Goal: Transaction & Acquisition: Purchase product/service

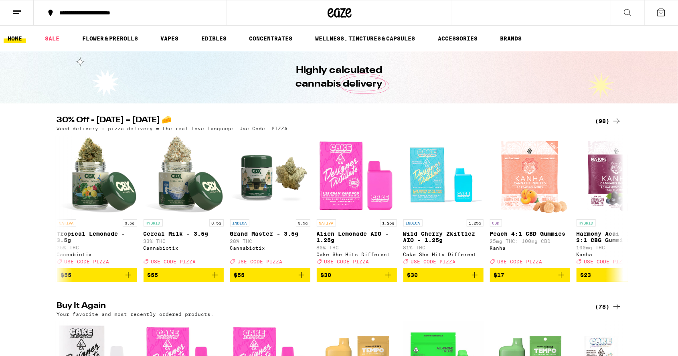
click at [606, 119] on div "(98)" at bounding box center [608, 121] width 26 height 10
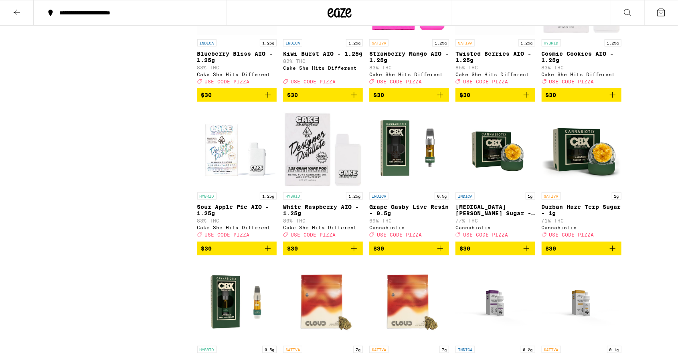
scroll to position [1993, 0]
click at [353, 253] on icon "Add to bag" at bounding box center [354, 249] width 10 height 10
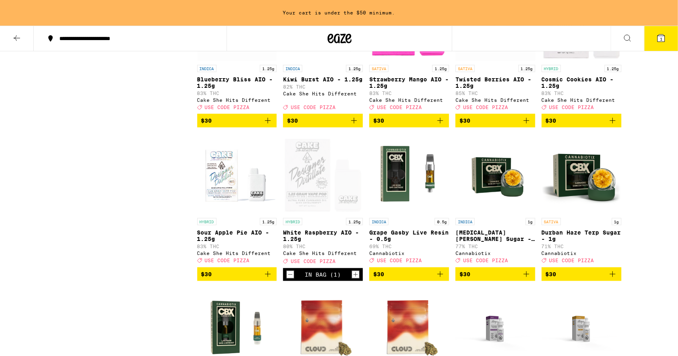
click at [269, 279] on icon "Add to bag" at bounding box center [268, 274] width 10 height 10
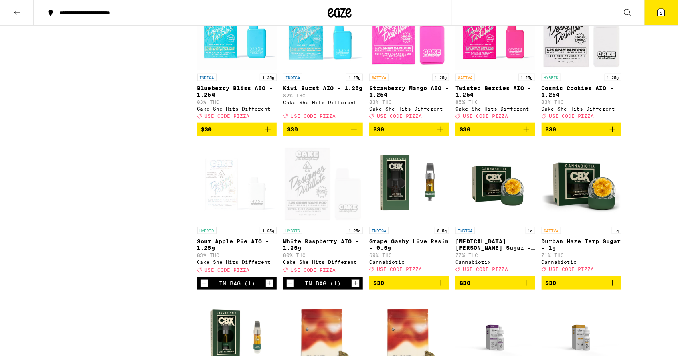
scroll to position [1958, 0]
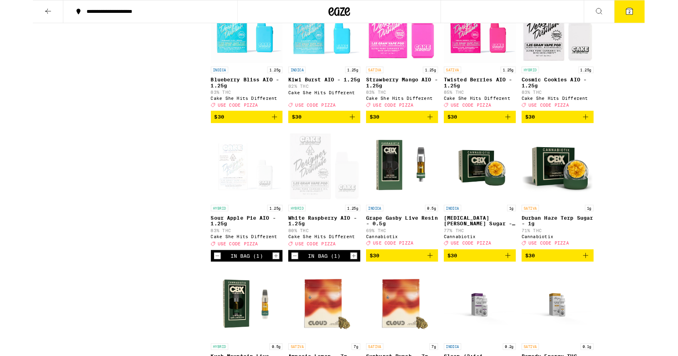
click at [611, 134] on icon "Add to bag" at bounding box center [613, 130] width 10 height 10
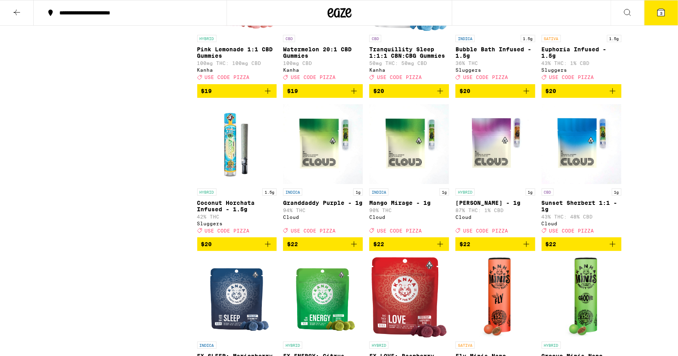
scroll to position [1537, 0]
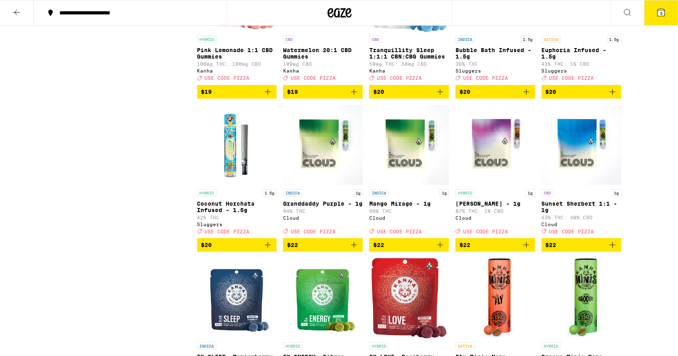
click at [610, 97] on icon "Add to bag" at bounding box center [613, 92] width 10 height 10
click at [267, 250] on icon "Add to bag" at bounding box center [268, 245] width 10 height 10
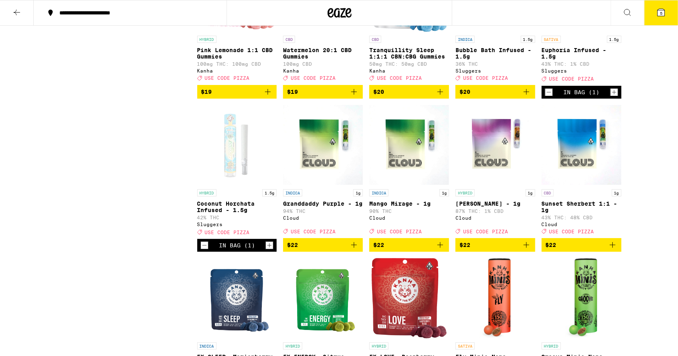
click at [272, 250] on icon "Increment" at bounding box center [269, 245] width 7 height 10
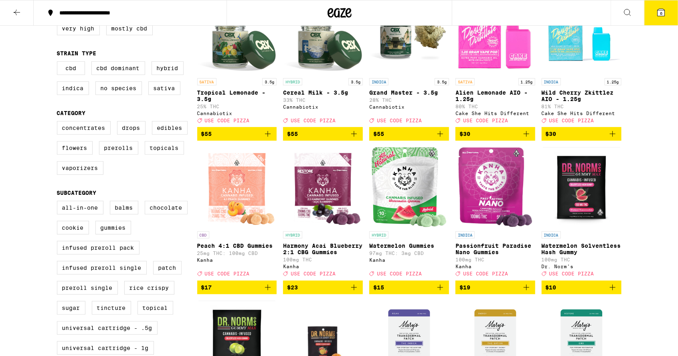
scroll to position [0, 0]
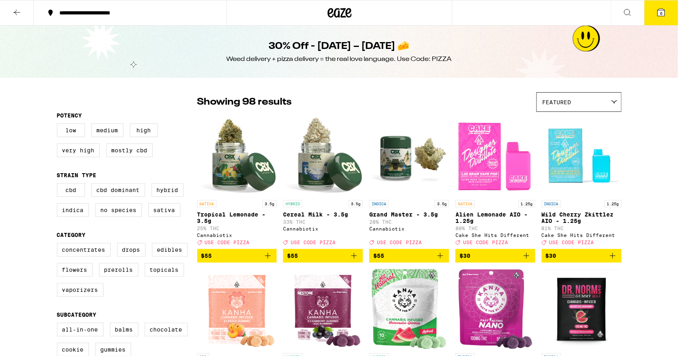
click at [645, 18] on button "6" at bounding box center [661, 12] width 34 height 25
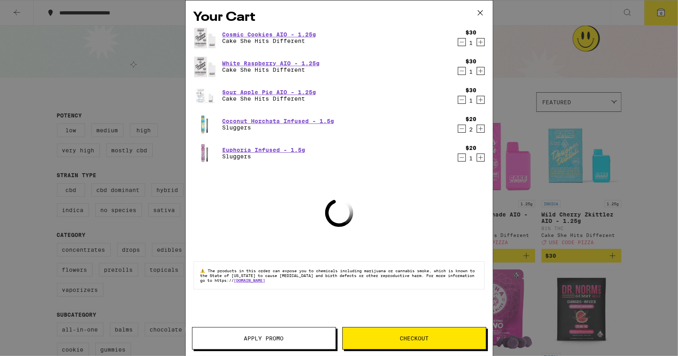
click at [271, 335] on span "Apply Promo" at bounding box center [264, 338] width 40 height 6
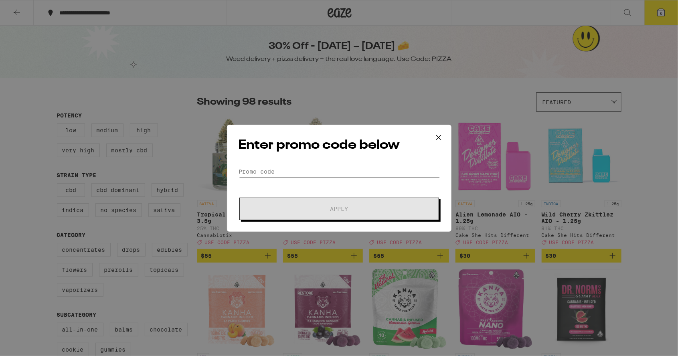
click at [317, 172] on input "Promo Code" at bounding box center [338, 172] width 201 height 12
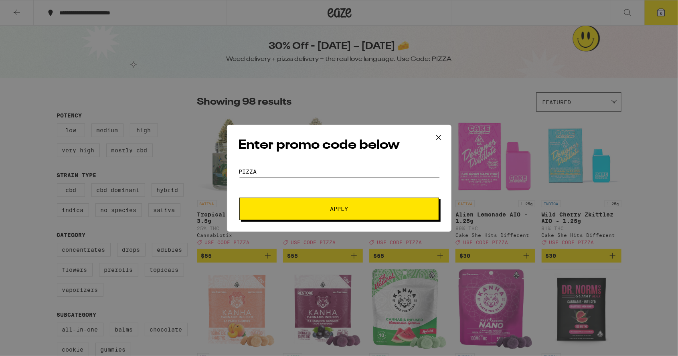
type input "PIZZA"
click at [239, 198] on button "Apply" at bounding box center [339, 209] width 200 height 22
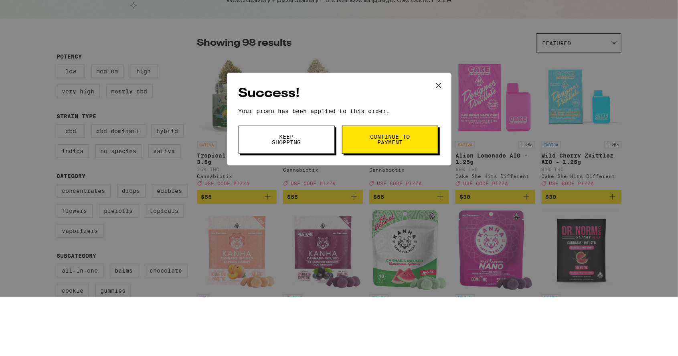
click at [303, 201] on span "Keep Shopping" at bounding box center [286, 198] width 41 height 11
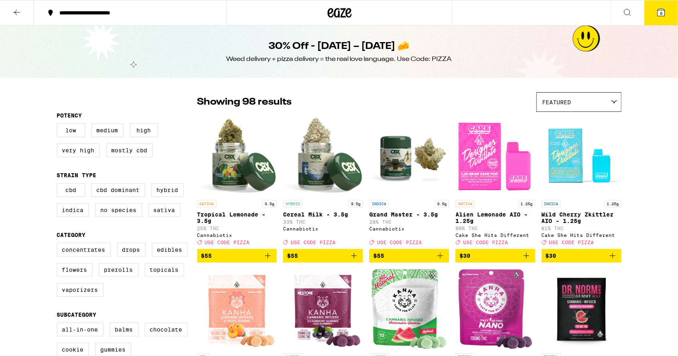
click at [663, 10] on icon at bounding box center [660, 12] width 7 height 7
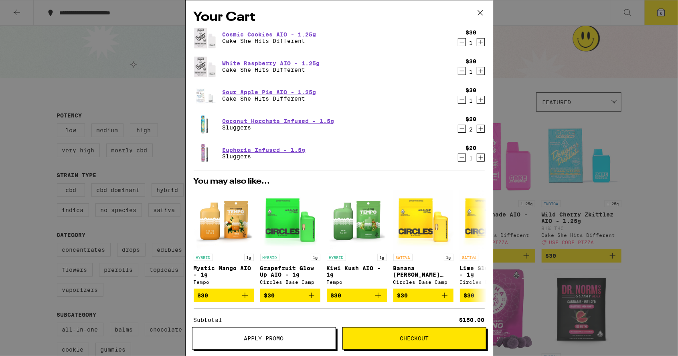
click at [461, 158] on icon "Decrement" at bounding box center [461, 158] width 4 height 0
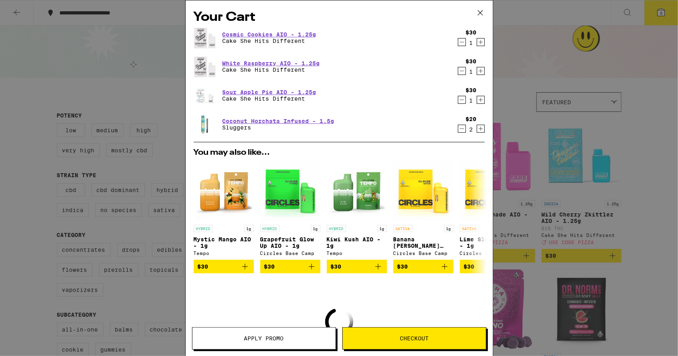
click at [480, 129] on icon "Increment" at bounding box center [480, 129] width 4 height 4
click at [479, 129] on icon "Increment" at bounding box center [480, 129] width 4 height 4
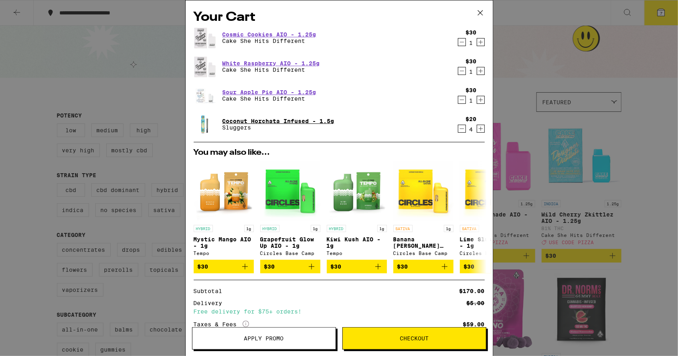
click at [286, 119] on link "Coconut Horchata Infused - 1.5g" at bounding box center [278, 121] width 112 height 6
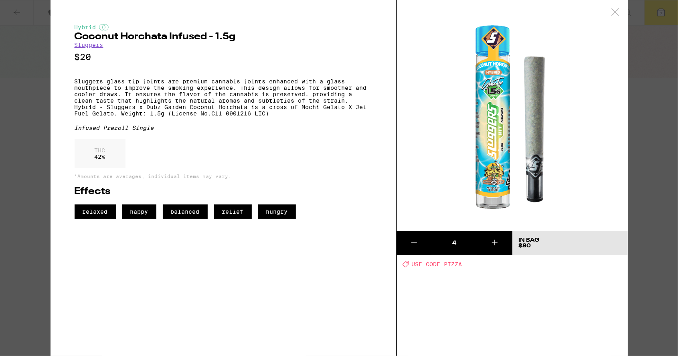
click at [616, 17] on div at bounding box center [615, 12] width 25 height 25
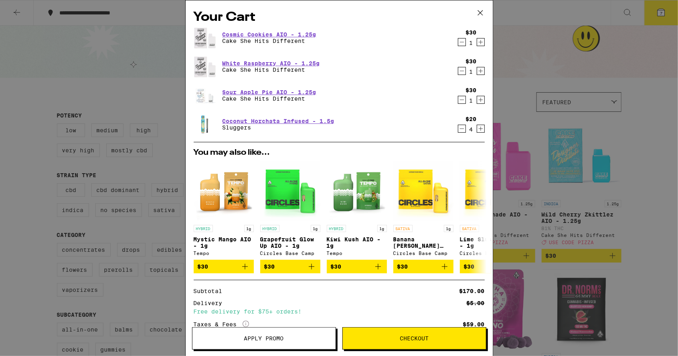
click at [420, 345] on button "Checkout" at bounding box center [414, 338] width 144 height 22
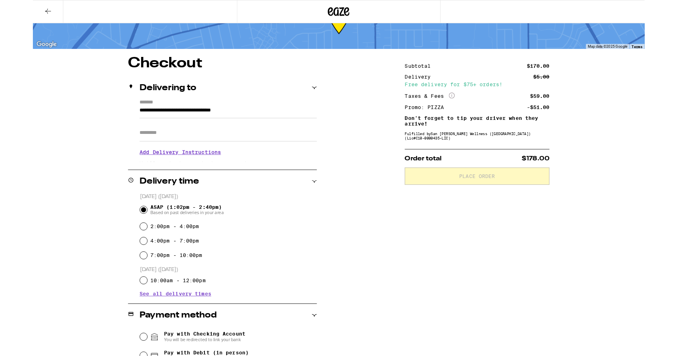
scroll to position [34, 0]
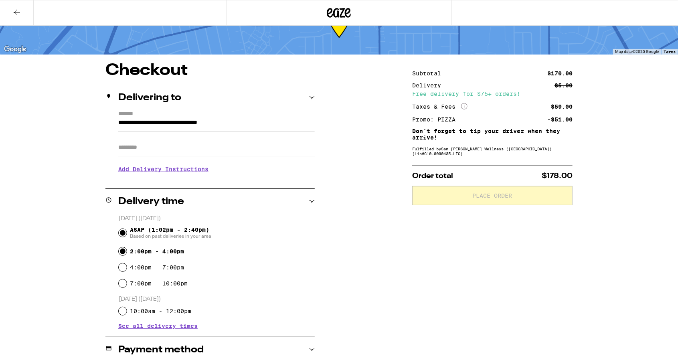
click at [125, 250] on input "2:00pm - 4:00pm" at bounding box center [123, 251] width 8 height 8
radio input "true"
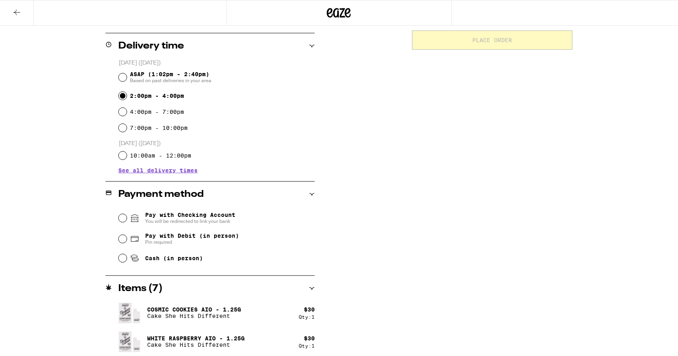
scroll to position [190, 0]
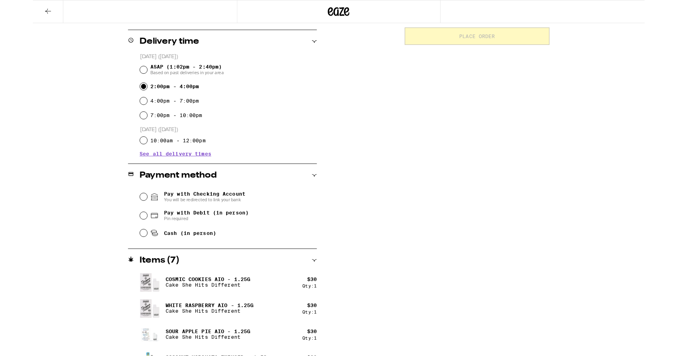
click at [189, 220] on span "You will be redirected to link your bank" at bounding box center [190, 221] width 90 height 6
click at [127, 220] on input "Pay with Checking Account You will be redirected to link your bank" at bounding box center [123, 218] width 8 height 8
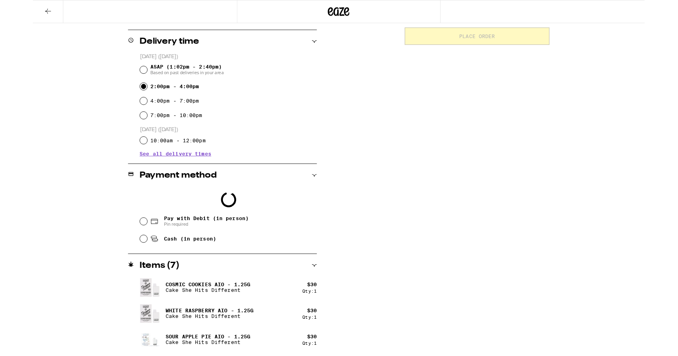
click at [192, 265] on span "Cash (in person)" at bounding box center [174, 264] width 58 height 6
click at [127, 265] on input "Cash (in person)" at bounding box center [123, 265] width 8 height 8
radio input "true"
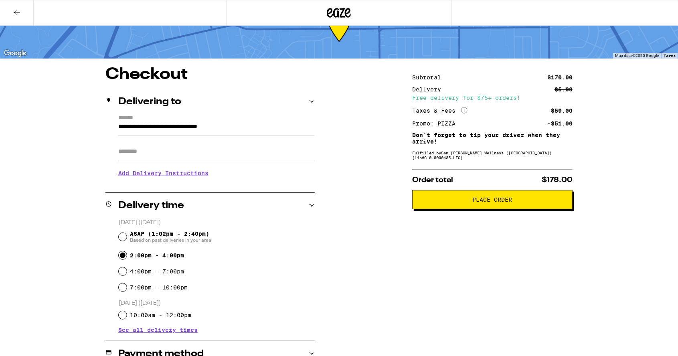
scroll to position [31, 0]
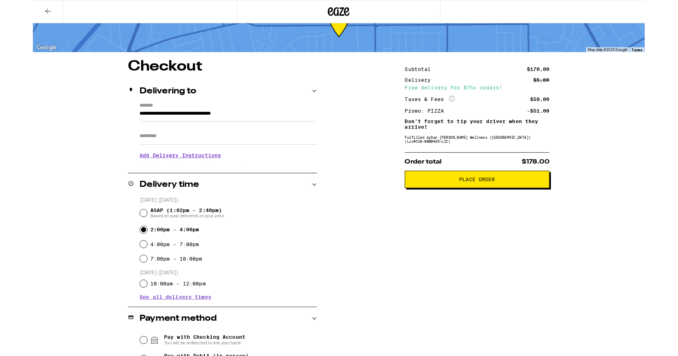
click at [512, 202] on span "Place Order" at bounding box center [493, 199] width 40 height 6
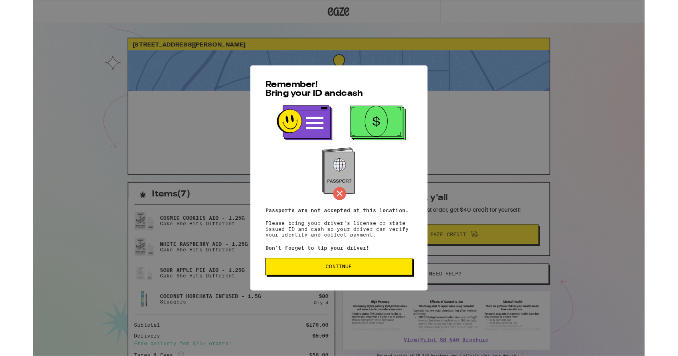
click at [374, 297] on span "Continue" at bounding box center [339, 296] width 149 height 6
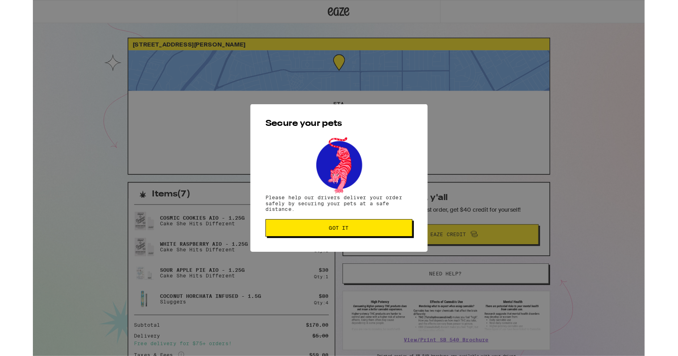
click at [397, 261] on button "Got it" at bounding box center [339, 252] width 163 height 19
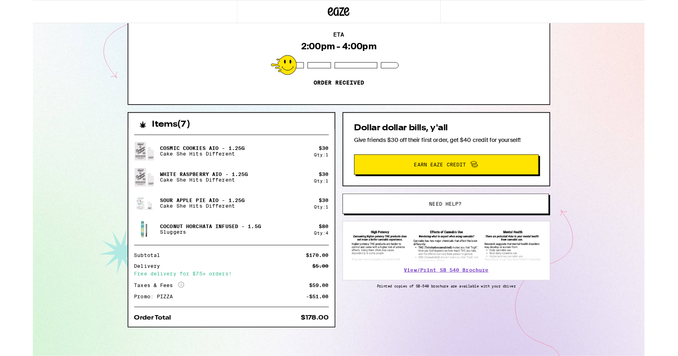
scroll to position [77, 0]
